Goal: Complete application form

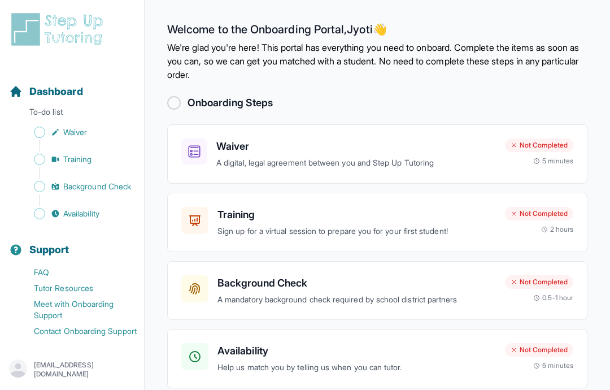
click at [199, 154] on icon at bounding box center [195, 152] width 12 height 12
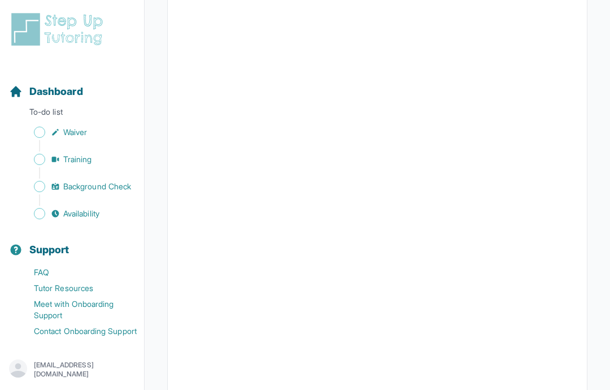
scroll to position [786, 0]
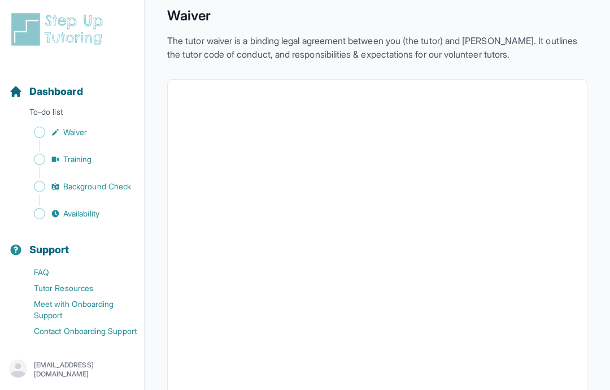
scroll to position [0, 0]
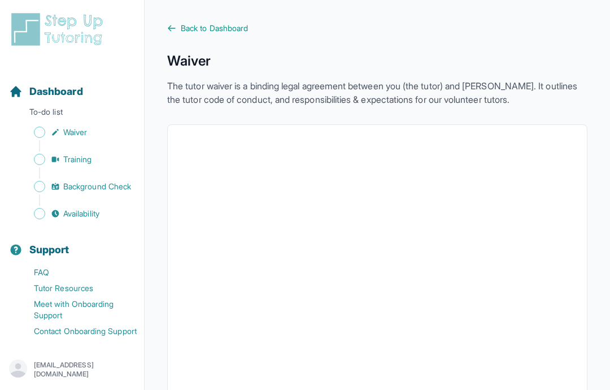
click at [218, 32] on span "Back to Dashboard" at bounding box center [214, 28] width 67 height 11
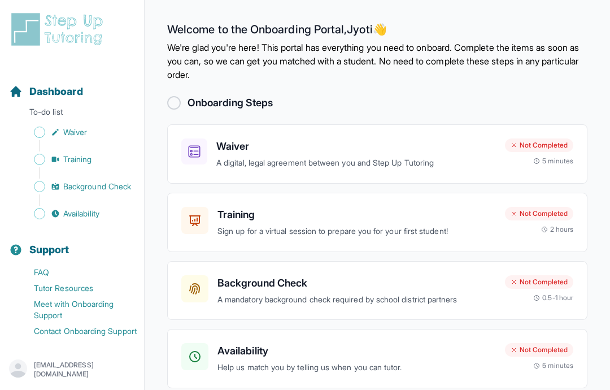
click at [199, 163] on div at bounding box center [194, 151] width 26 height 26
